Goal: Transaction & Acquisition: Purchase product/service

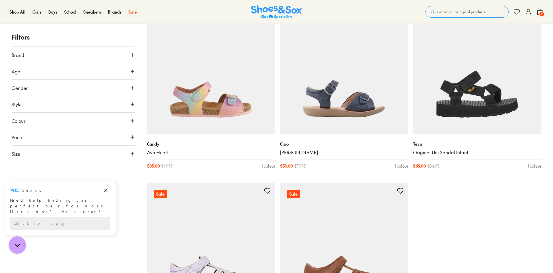
scroll to position [1881, 0]
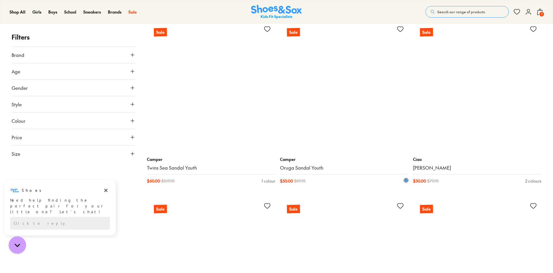
scroll to position [3472, 0]
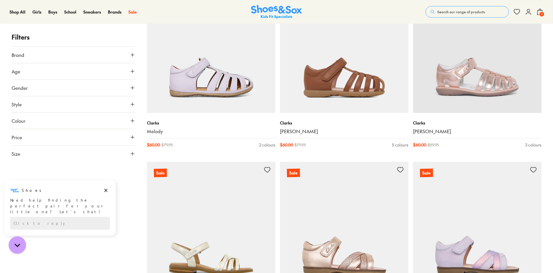
scroll to position [2021, 0]
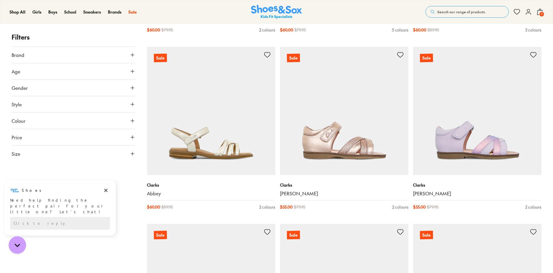
click at [541, 14] on span "2" at bounding box center [542, 14] width 6 height 6
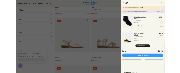
scroll to position [1963, 0]
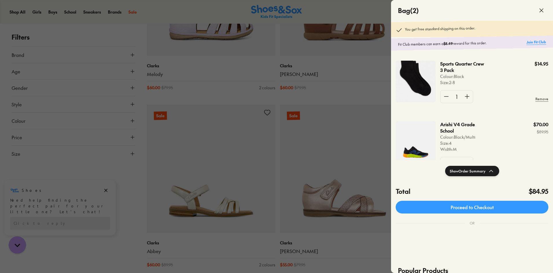
click at [538, 44] on link "Join Fit Club" at bounding box center [537, 41] width 20 height 5
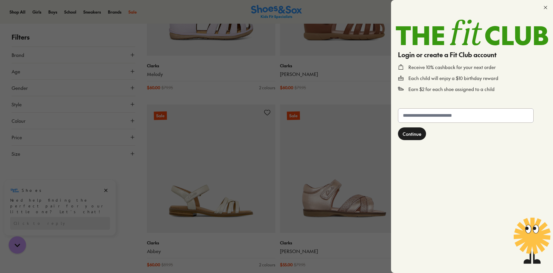
click at [410, 120] on input "text" at bounding box center [465, 116] width 135 height 14
type input "**********"
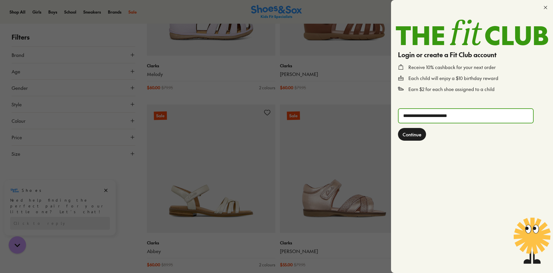
click at [410, 135] on span "Continue" at bounding box center [412, 134] width 19 height 7
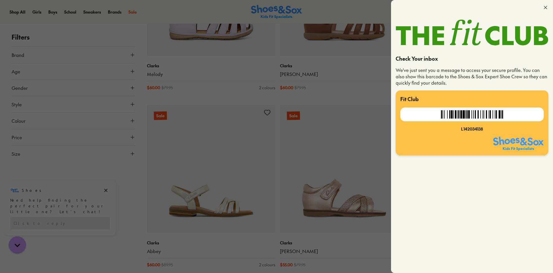
click at [548, 7] on icon at bounding box center [546, 8] width 6 height 6
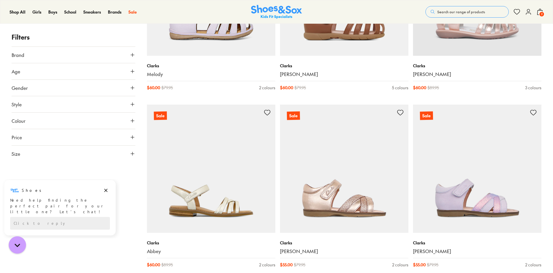
click at [539, 14] on span "2" at bounding box center [542, 14] width 6 height 6
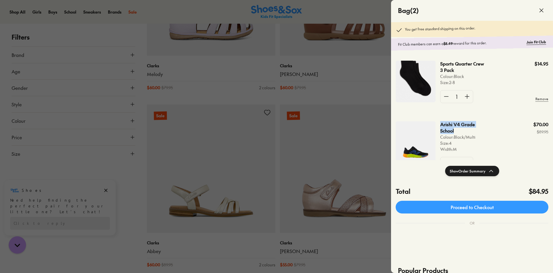
drag, startPoint x: 442, startPoint y: 124, endPoint x: 457, endPoint y: 129, distance: 16.4
click at [460, 129] on p "Arishi V4 Grade School" at bounding box center [460, 128] width 40 height 13
copy p "Arishi V4 Grade School"
